Goal: Task Accomplishment & Management: Complete application form

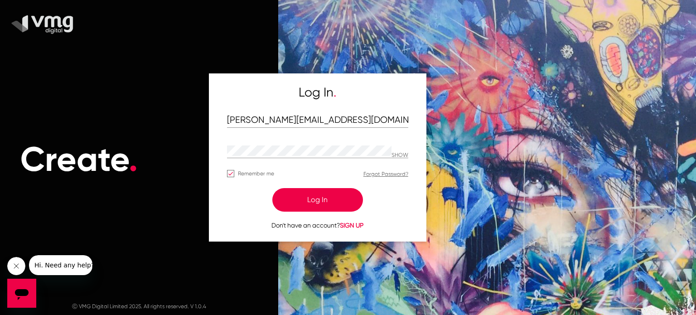
click at [317, 213] on div "Don't have an account? SIGN UP" at bounding box center [317, 221] width 181 height 19
click at [318, 204] on button "Log In" at bounding box center [318, 200] width 91 height 24
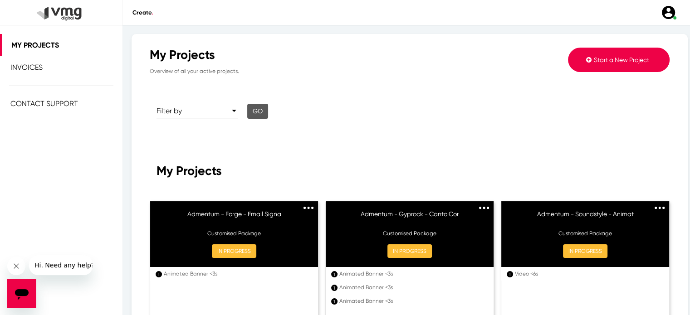
click at [584, 60] on button "Start a New Project" at bounding box center [619, 60] width 102 height 24
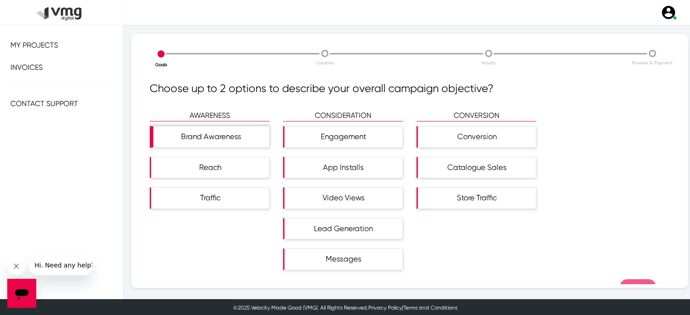
click at [232, 131] on div "Brand Awareness" at bounding box center [211, 137] width 116 height 21
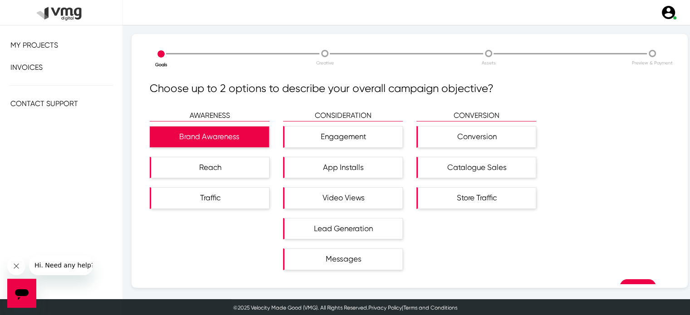
scroll to position [22, 0]
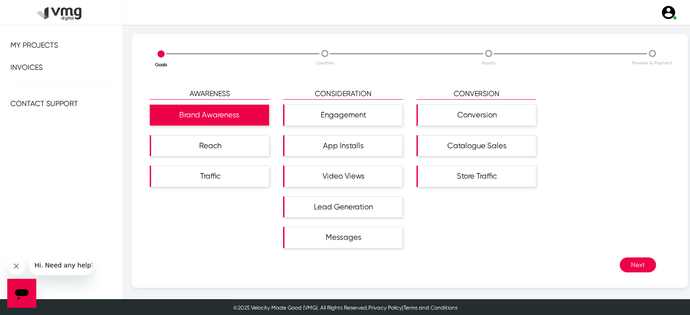
click at [626, 267] on button "Next" at bounding box center [637, 265] width 36 height 15
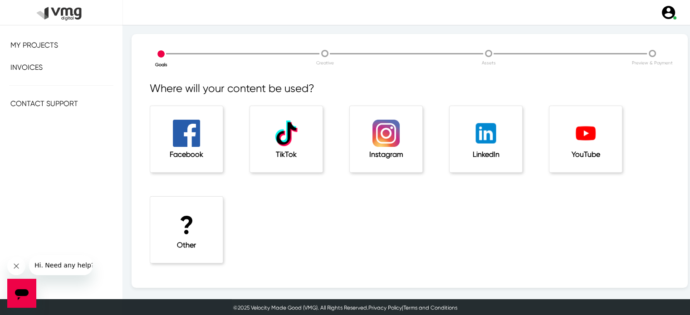
click at [185, 140] on img at bounding box center [186, 133] width 27 height 27
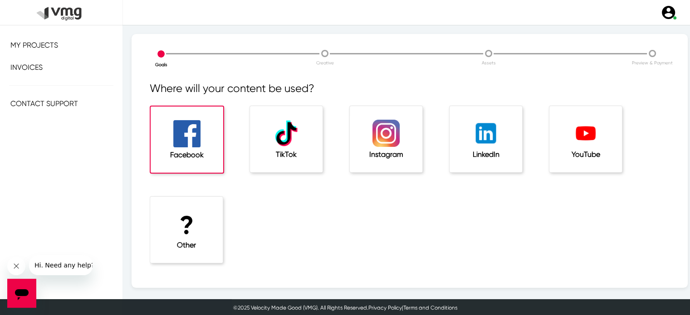
scroll to position [31, 0]
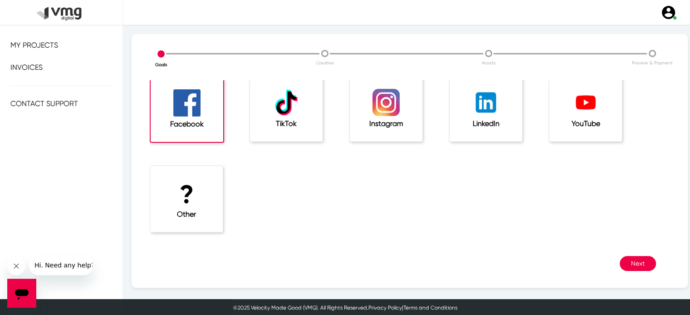
click at [631, 263] on button "Next" at bounding box center [637, 263] width 36 height 15
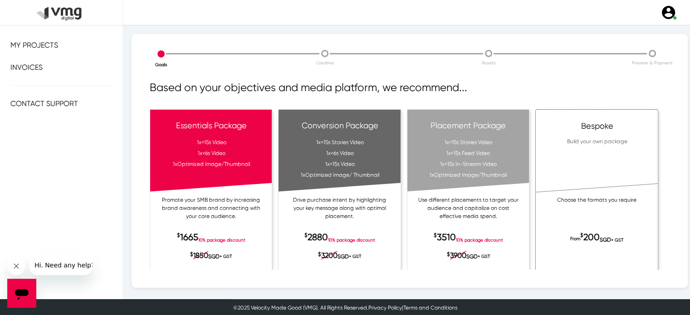
scroll to position [31, 0]
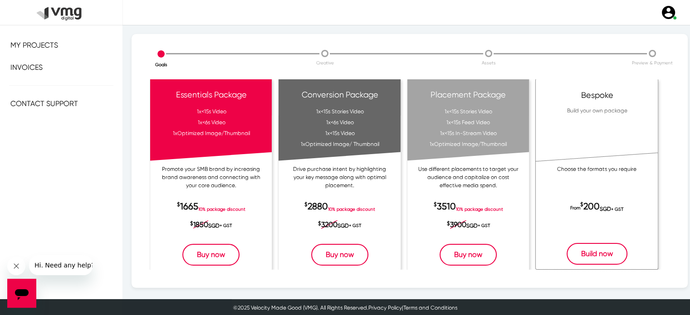
click at [606, 250] on button "Build now" at bounding box center [596, 254] width 61 height 22
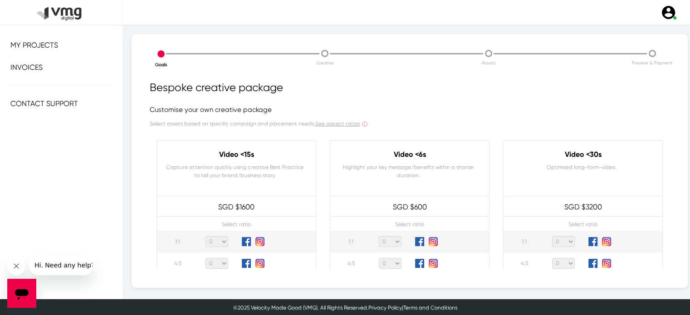
scroll to position [141, 0]
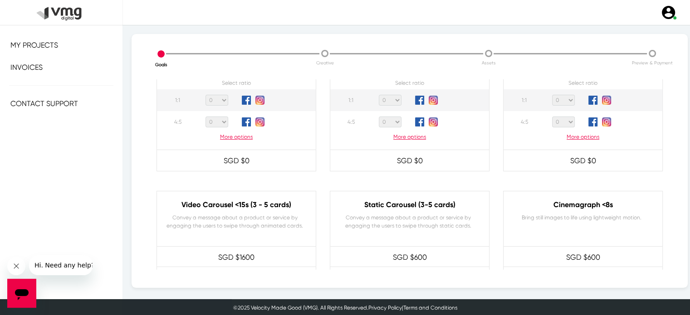
click at [227, 134] on p "More options" at bounding box center [236, 137] width 159 height 8
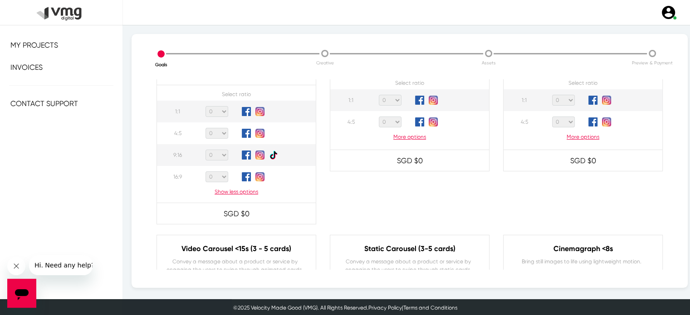
click at [224, 174] on select "0 1 2 3 4 5 6 7 8 9 10 11 12 13 14 15 16 17 18 19 20" at bounding box center [216, 176] width 23 height 11
select select "1"
click at [205, 171] on select "0 1 2 3 4 5 6 7 8 9 10 11 12 13 14 15 16 17 18 19 20" at bounding box center [216, 176] width 23 height 11
